Goal: Find specific page/section: Find specific page/section

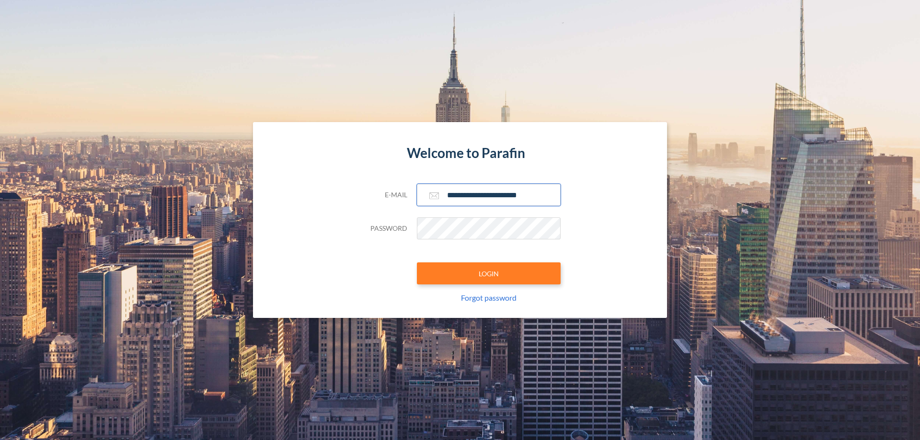
type input "**********"
click at [489, 274] on button "LOGIN" at bounding box center [489, 274] width 144 height 22
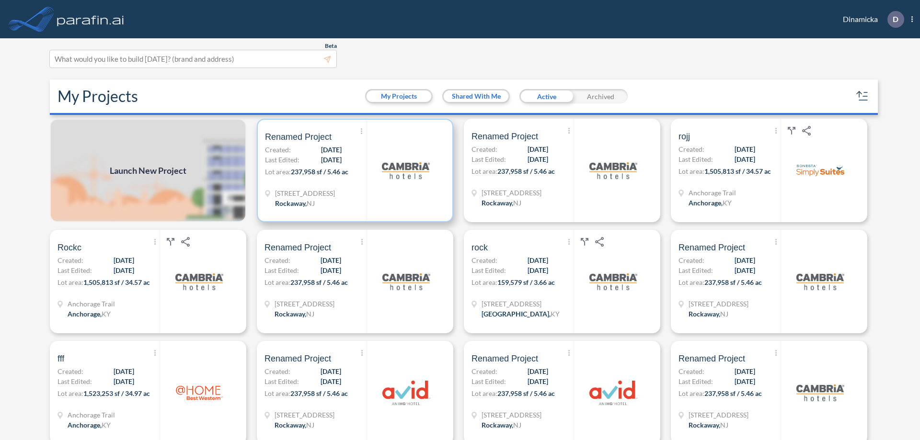
scroll to position [2, 0]
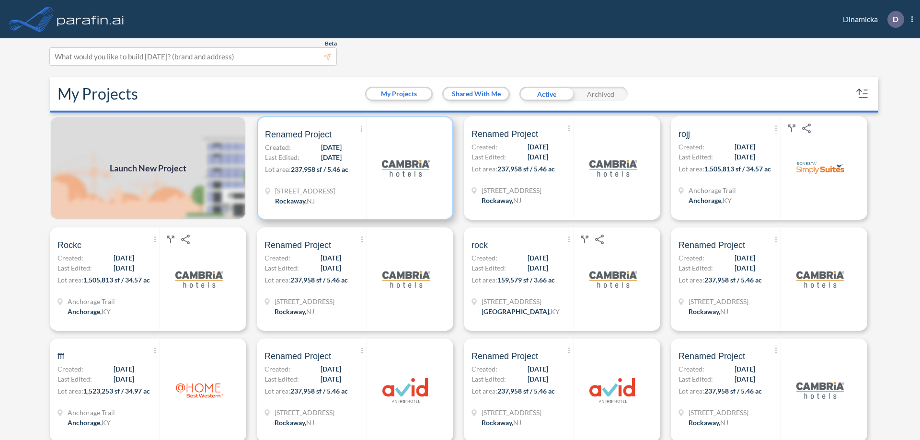
click at [353, 168] on p "Lot area: 237,958 sf / 5.46 ac" at bounding box center [316, 171] width 102 height 14
